Goal: Navigation & Orientation: Find specific page/section

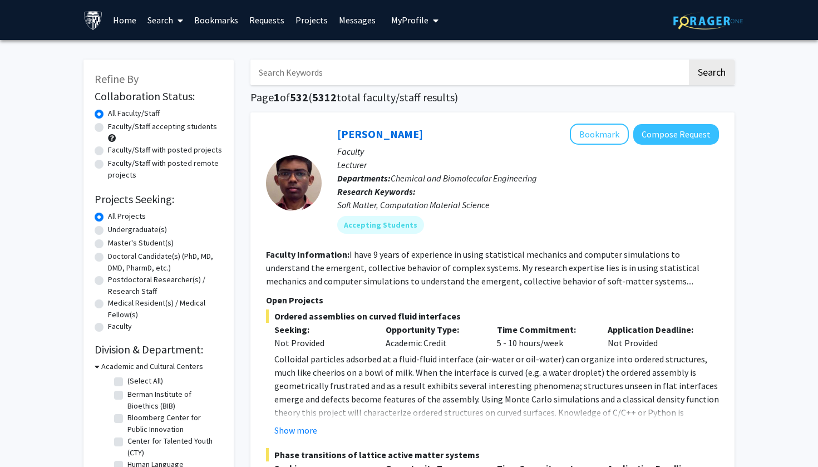
click at [350, 21] on link "Messages" at bounding box center [358, 20] width 48 height 39
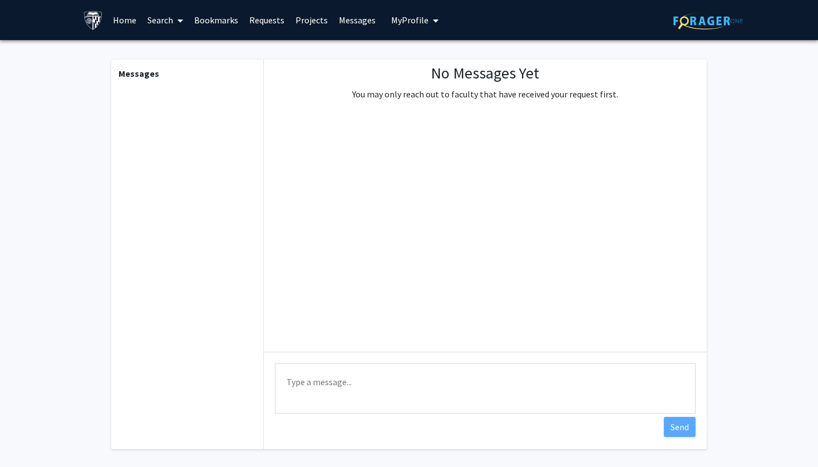
click at [350, 21] on link "Messages" at bounding box center [358, 20] width 48 height 39
click at [259, 21] on link "Requests" at bounding box center [267, 20] width 46 height 39
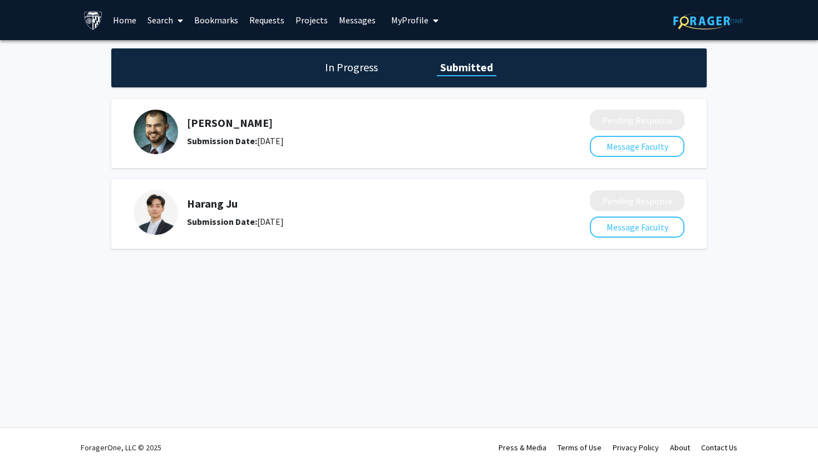
click at [364, 67] on h1 "In Progress" at bounding box center [352, 68] width 60 height 16
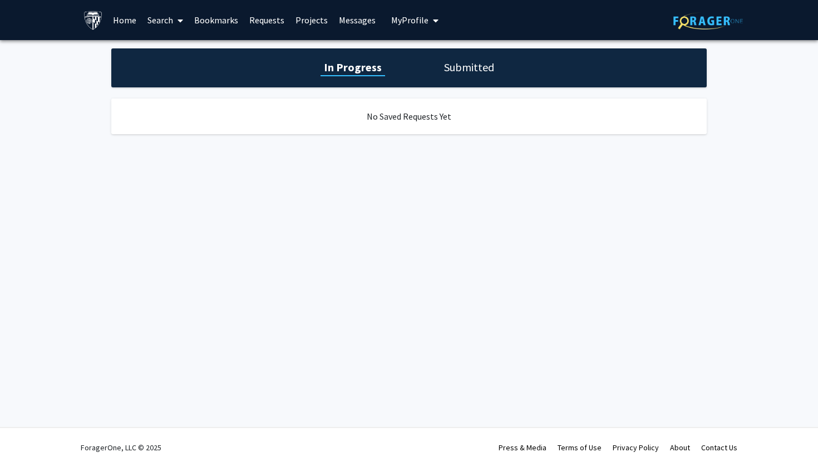
click at [467, 71] on h1 "Submitted" at bounding box center [469, 68] width 57 height 16
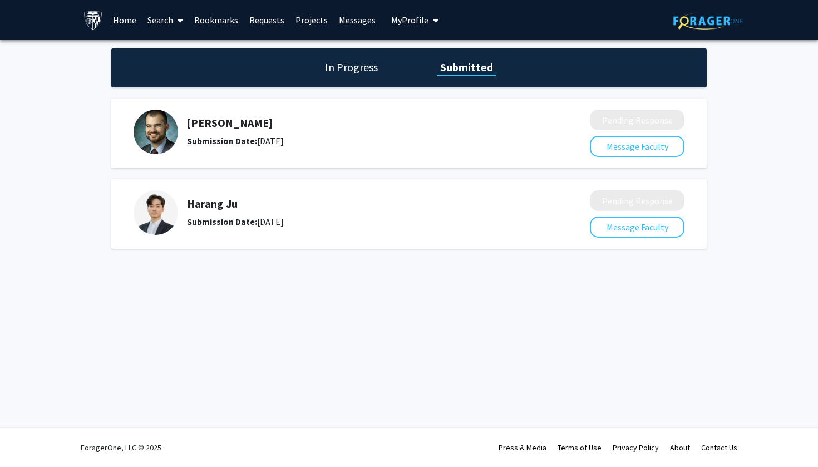
click at [360, 19] on link "Messages" at bounding box center [358, 20] width 48 height 39
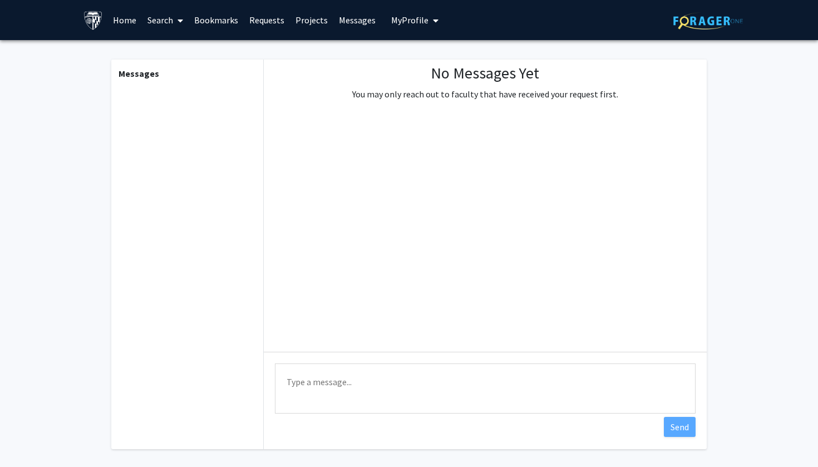
click at [258, 17] on link "Requests" at bounding box center [267, 20] width 46 height 39
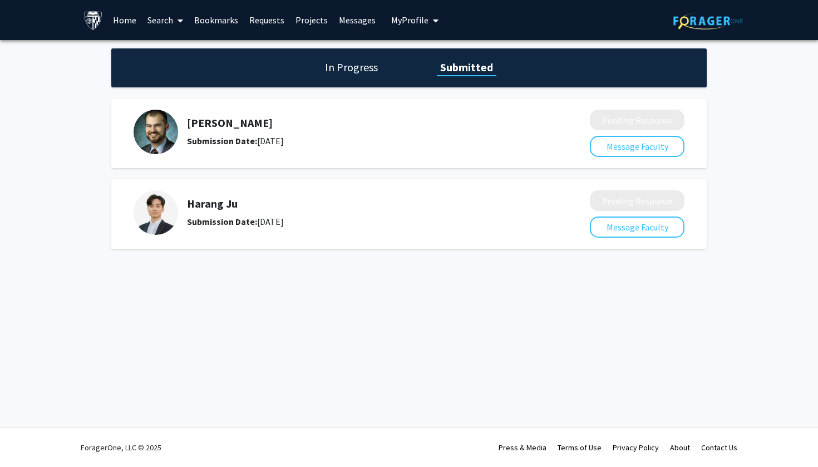
click at [205, 23] on link "Bookmarks" at bounding box center [216, 20] width 55 height 39
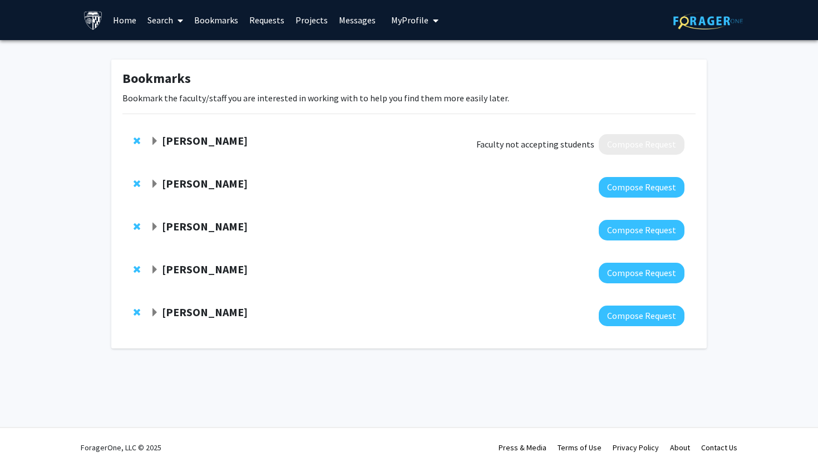
click at [177, 224] on strong "[PERSON_NAME]" at bounding box center [205, 226] width 86 height 14
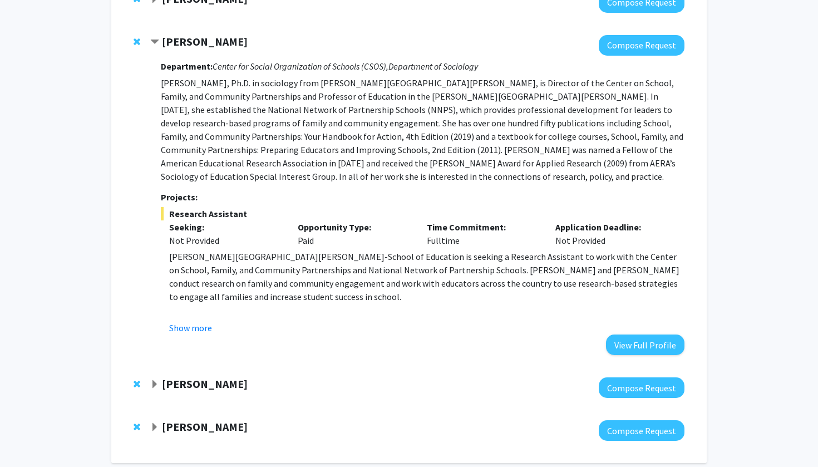
scroll to position [183, 0]
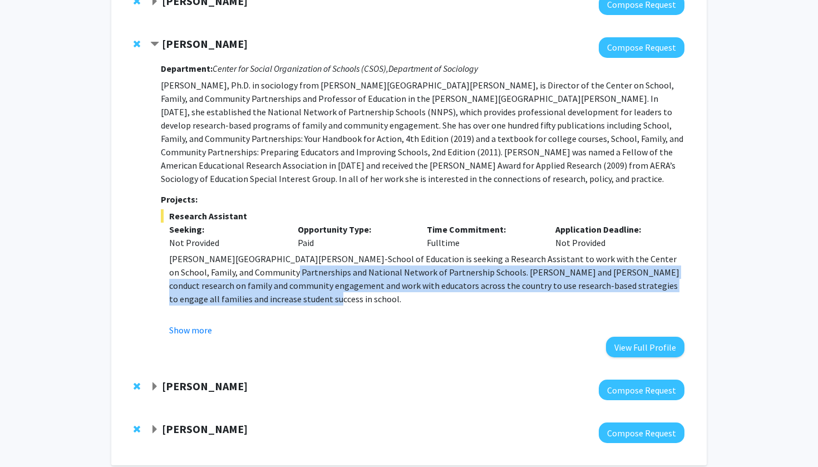
drag, startPoint x: 239, startPoint y: 269, endPoint x: 246, endPoint y: 297, distance: 28.8
click at [246, 297] on p "[PERSON_NAME][GEOGRAPHIC_DATA][PERSON_NAME]-School of Education is seeking a Re…" at bounding box center [427, 278] width 516 height 53
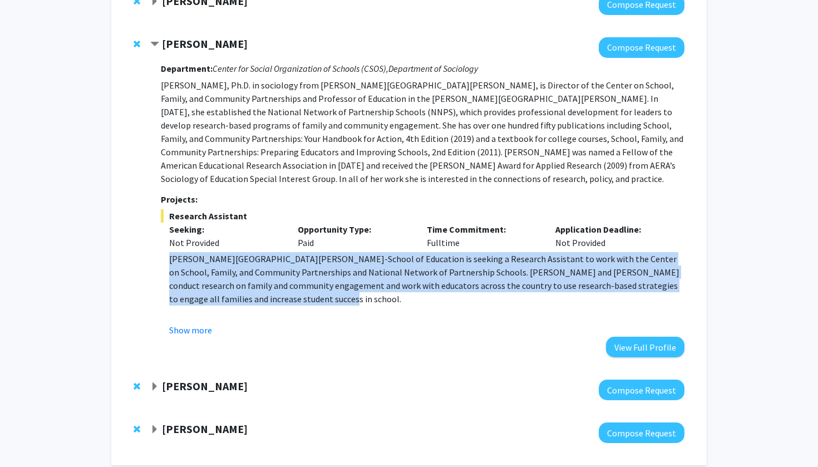
drag, startPoint x: 246, startPoint y: 297, endPoint x: 244, endPoint y: 252, distance: 44.6
click at [244, 252] on div "Research Assistant Seeking: Not Provided Opportunity Type: Paid Time Commitment…" at bounding box center [423, 272] width 524 height 127
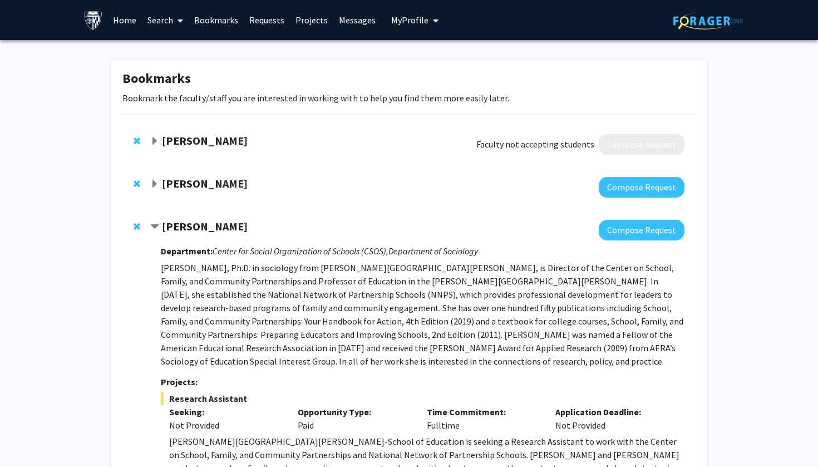
scroll to position [0, 0]
click at [198, 186] on strong "[PERSON_NAME]" at bounding box center [205, 183] width 86 height 14
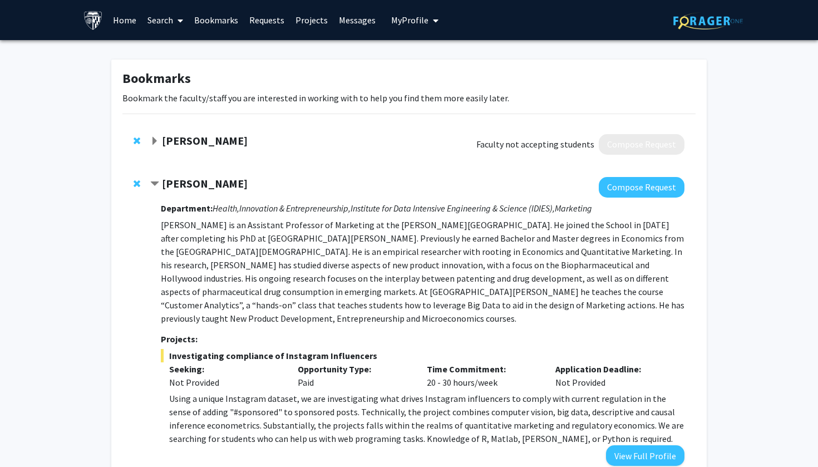
click at [206, 136] on strong "[PERSON_NAME]" at bounding box center [205, 141] width 86 height 14
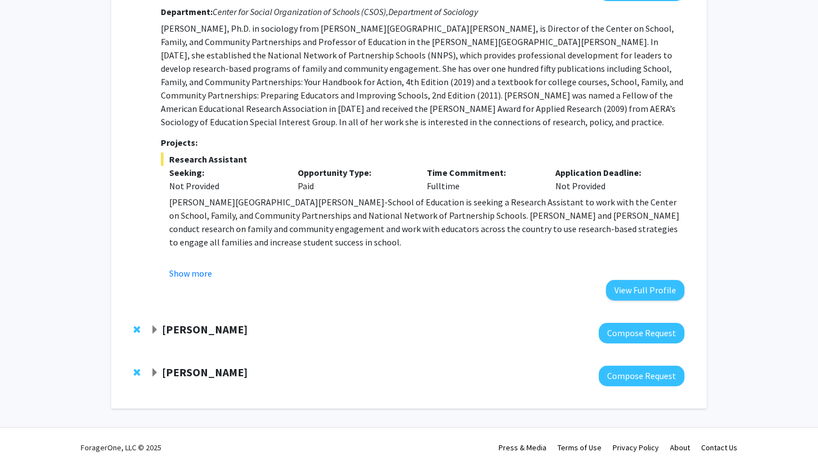
click at [166, 328] on strong "[PERSON_NAME]" at bounding box center [205, 329] width 86 height 14
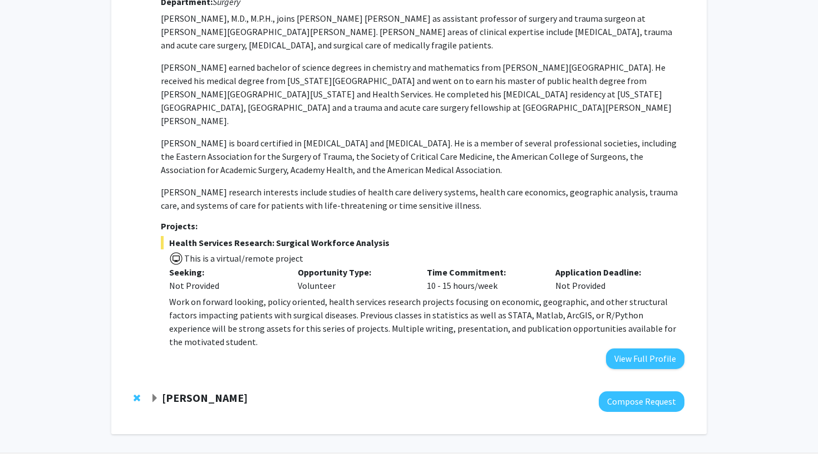
scroll to position [1019, 0]
click at [187, 391] on strong "[PERSON_NAME]" at bounding box center [205, 398] width 86 height 14
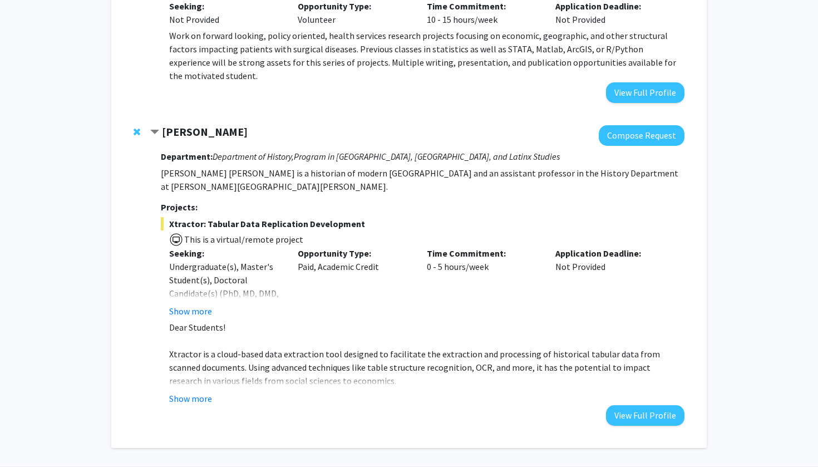
scroll to position [1285, 0]
click at [192, 393] on button "Show more" at bounding box center [190, 399] width 43 height 13
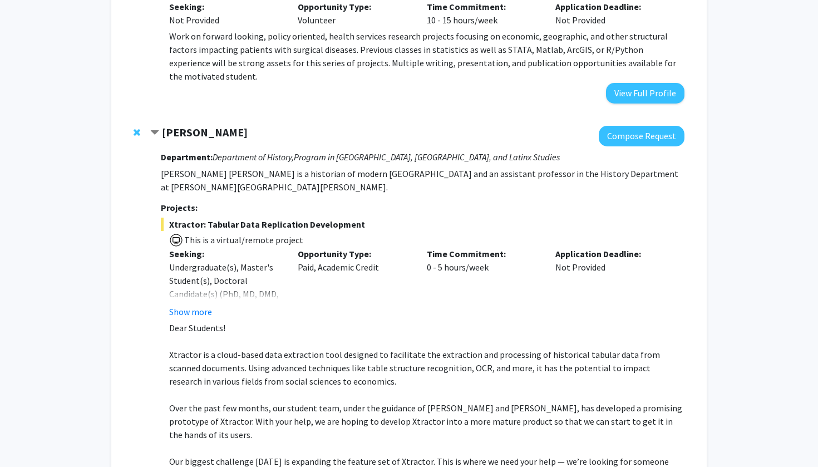
click at [351, 2] on div "Opportunity Type: Volunteer" at bounding box center [354, 13] width 129 height 27
